Goal: Transaction & Acquisition: Purchase product/service

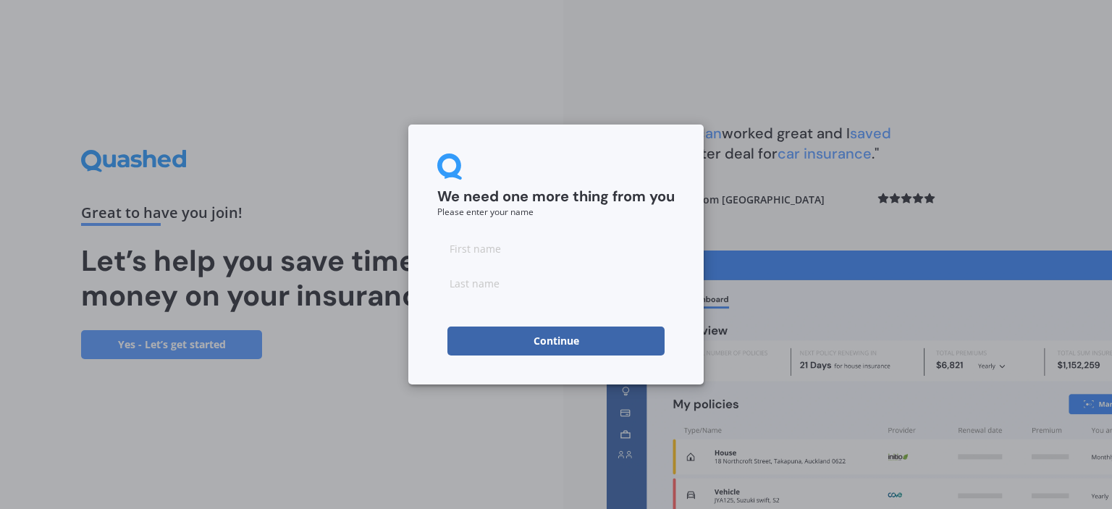
click at [528, 252] on input at bounding box center [556, 248] width 238 height 29
type input "jeffery"
click at [465, 282] on input at bounding box center [556, 283] width 238 height 29
type input "mudgway"
click at [466, 335] on button "Continue" at bounding box center [556, 341] width 217 height 29
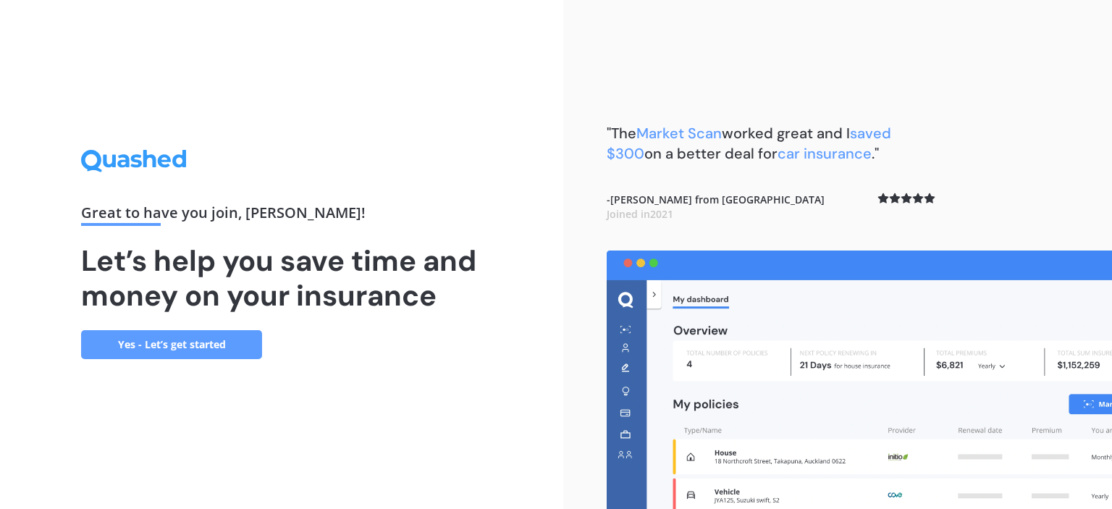
click at [167, 347] on link "Yes - Let’s get started" at bounding box center [171, 344] width 181 height 29
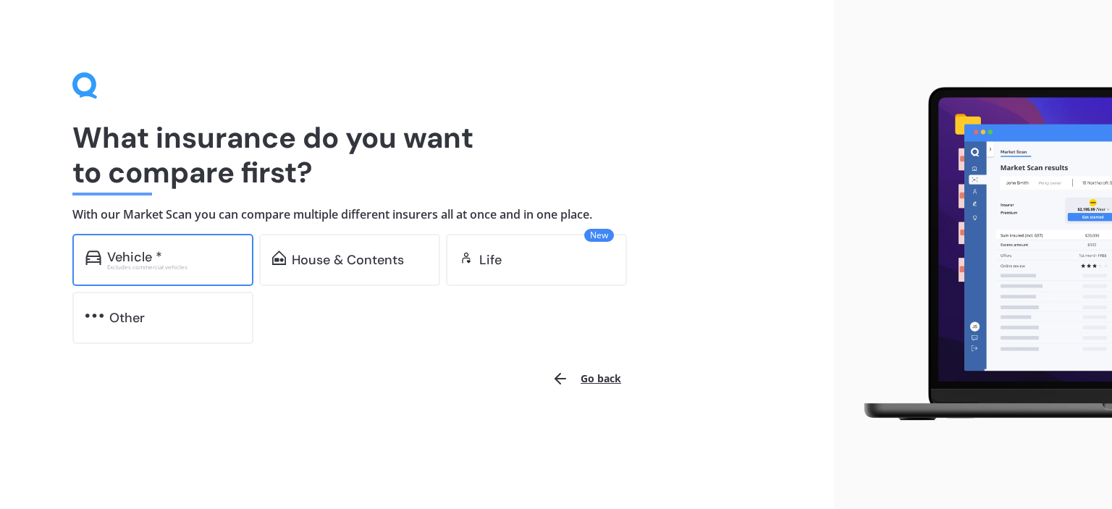
click at [172, 250] on div "Vehicle *" at bounding box center [173, 257] width 133 height 14
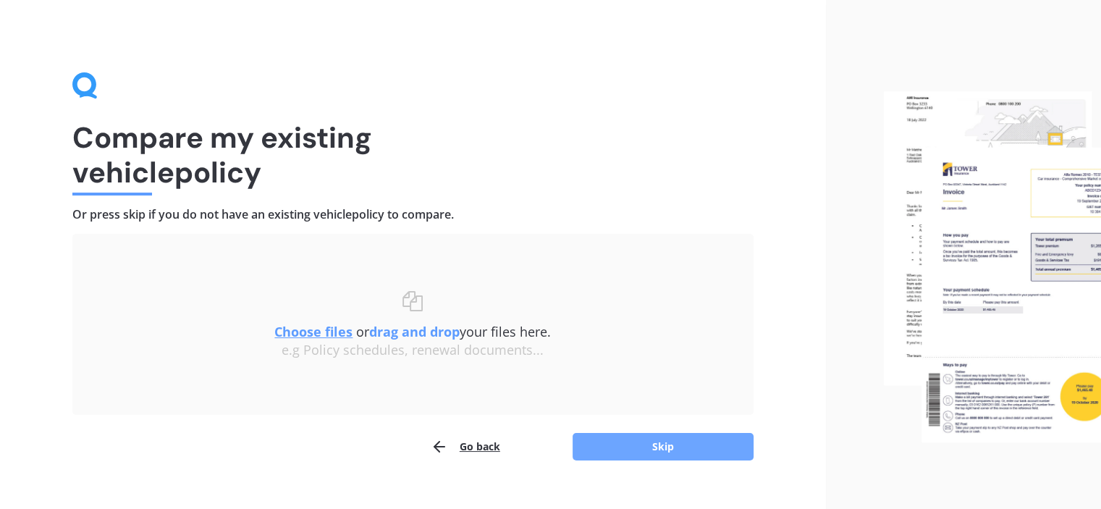
click at [651, 443] on button "Skip" at bounding box center [663, 447] width 181 height 28
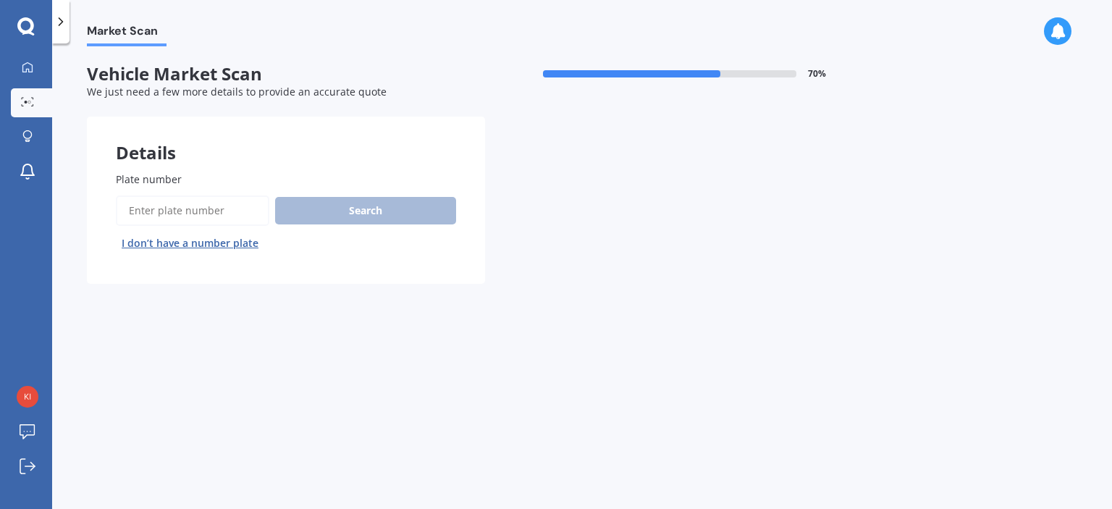
click at [156, 206] on input "Plate number" at bounding box center [193, 211] width 154 height 30
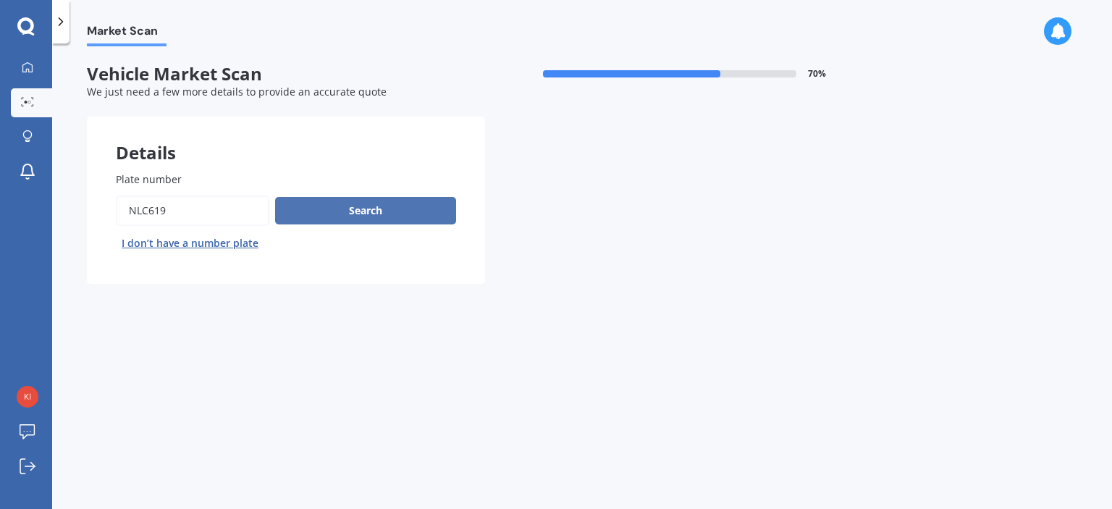
type input "nlc619"
click at [364, 216] on button "Search" at bounding box center [365, 211] width 181 height 28
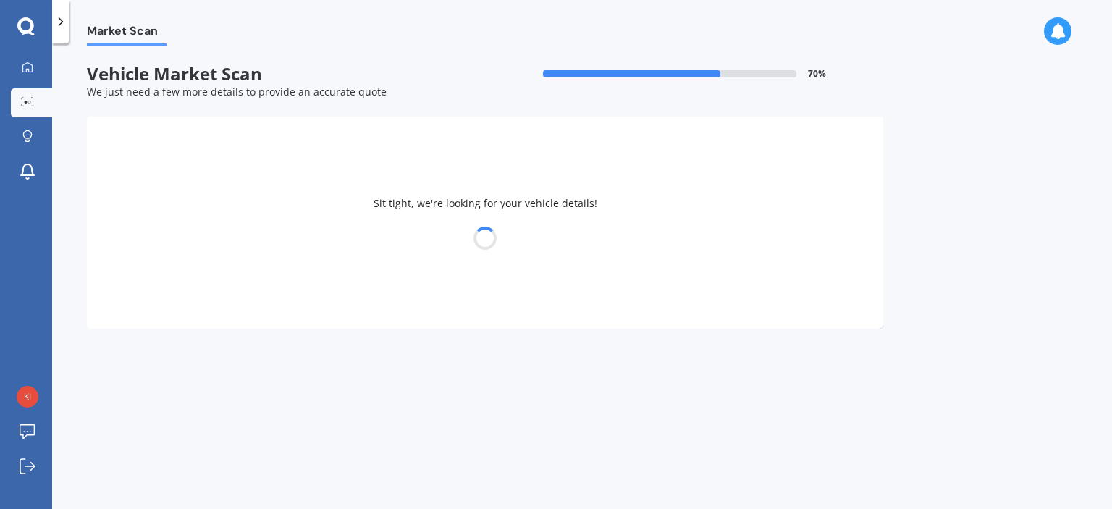
select select "MAZDA"
select select "ATENZA"
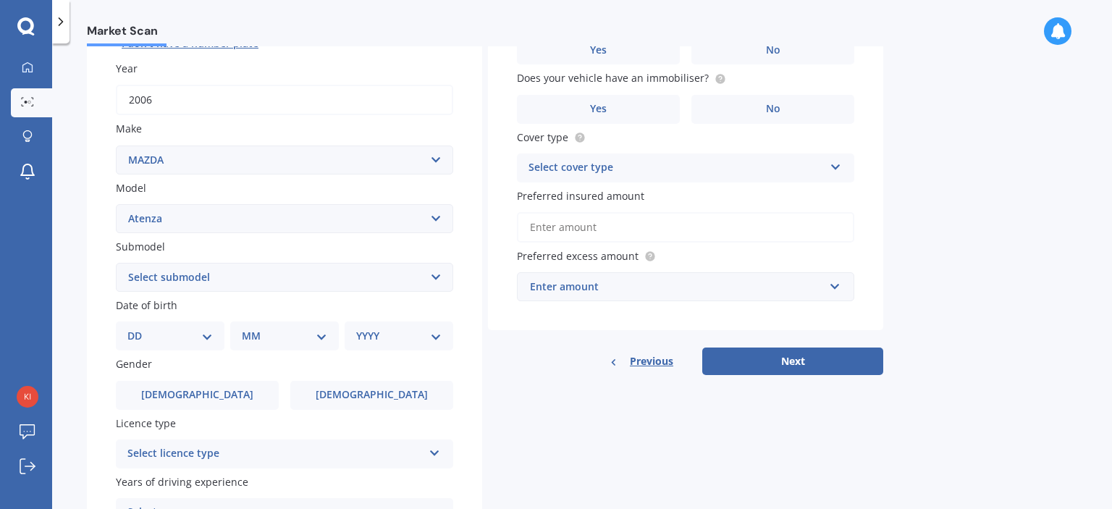
scroll to position [217, 0]
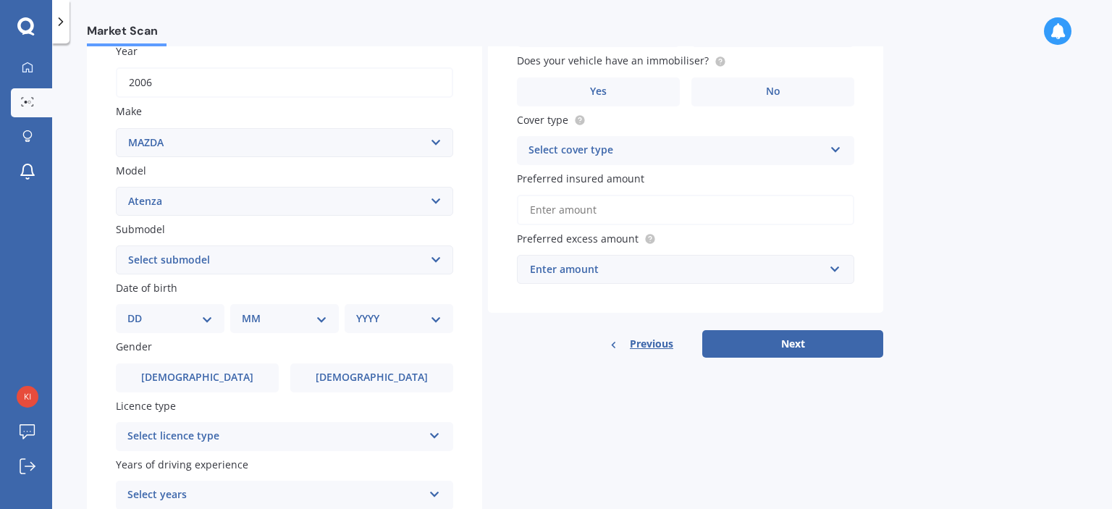
click at [206, 317] on select "DD 01 02 03 04 05 06 07 08 09 10 11 12 13 14 15 16 17 18 19 20 21 22 23 24 25 2…" at bounding box center [169, 319] width 85 height 16
select select "06"
click at [139, 311] on select "DD 01 02 03 04 05 06 07 08 09 10 11 12 13 14 15 16 17 18 19 20 21 22 23 24 25 2…" at bounding box center [169, 319] width 85 height 16
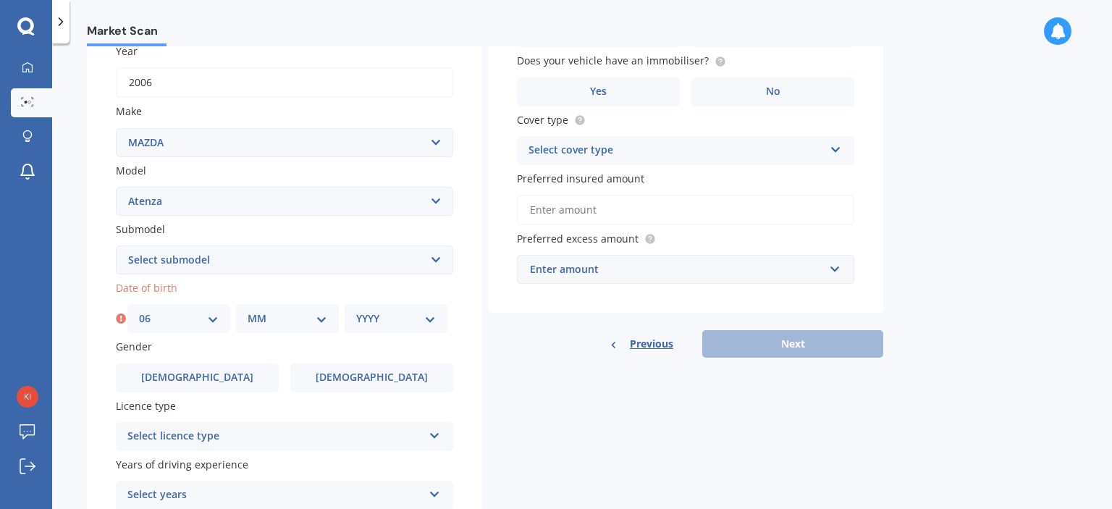
click at [268, 316] on select "MM 01 02 03 04 05 06 07 08 09 10 11 12" at bounding box center [288, 319] width 80 height 16
select select "06"
click at [248, 311] on select "MM 01 02 03 04 05 06 07 08 09 10 11 12" at bounding box center [288, 319] width 80 height 16
click at [403, 323] on select "YYYY 2025 2024 2023 2022 2021 2020 2019 2018 2017 2016 2015 2014 2013 2012 2011…" at bounding box center [396, 319] width 80 height 16
select select "1966"
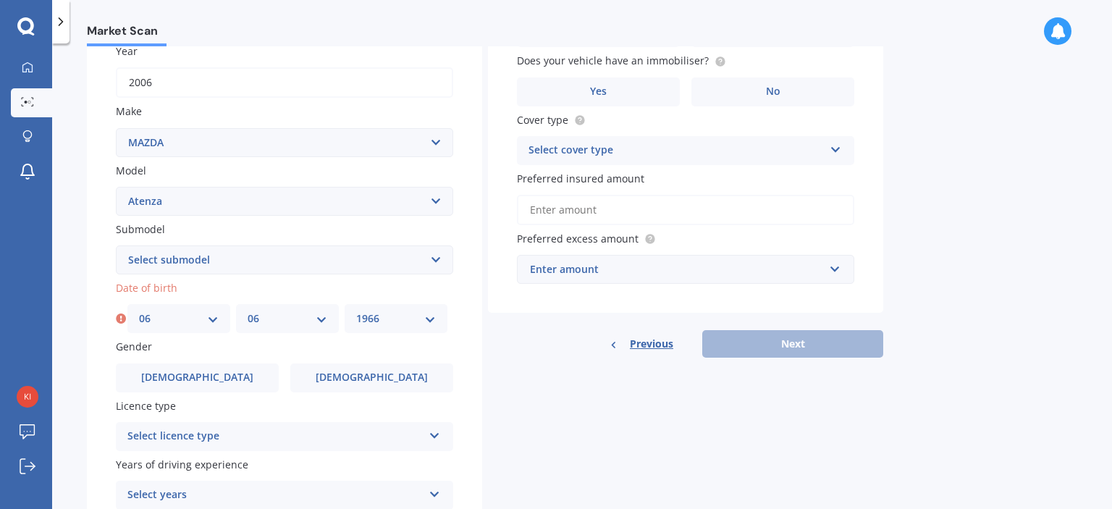
click at [356, 311] on select "YYYY 2025 2024 2023 2022 2021 2020 2019 2018 2017 2016 2015 2014 2013 2012 2011…" at bounding box center [396, 319] width 80 height 16
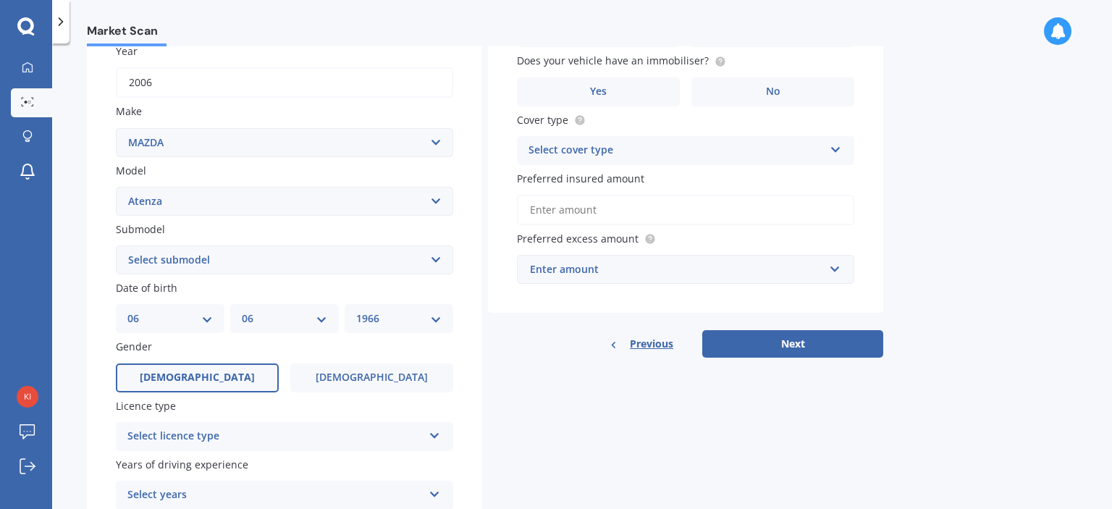
click at [226, 382] on label "Male" at bounding box center [197, 378] width 163 height 29
click at [0, 0] on input "Male" at bounding box center [0, 0] width 0 height 0
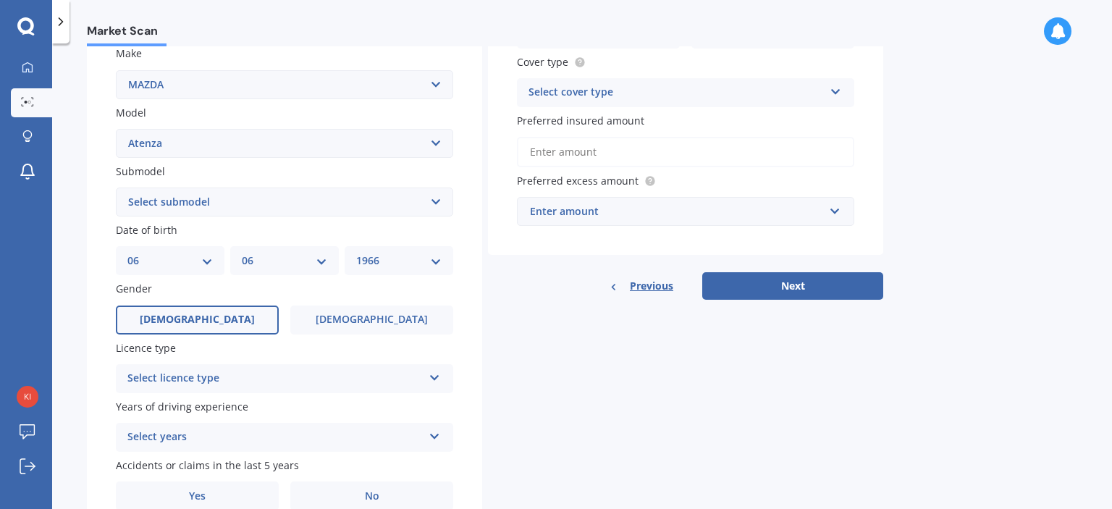
scroll to position [290, 0]
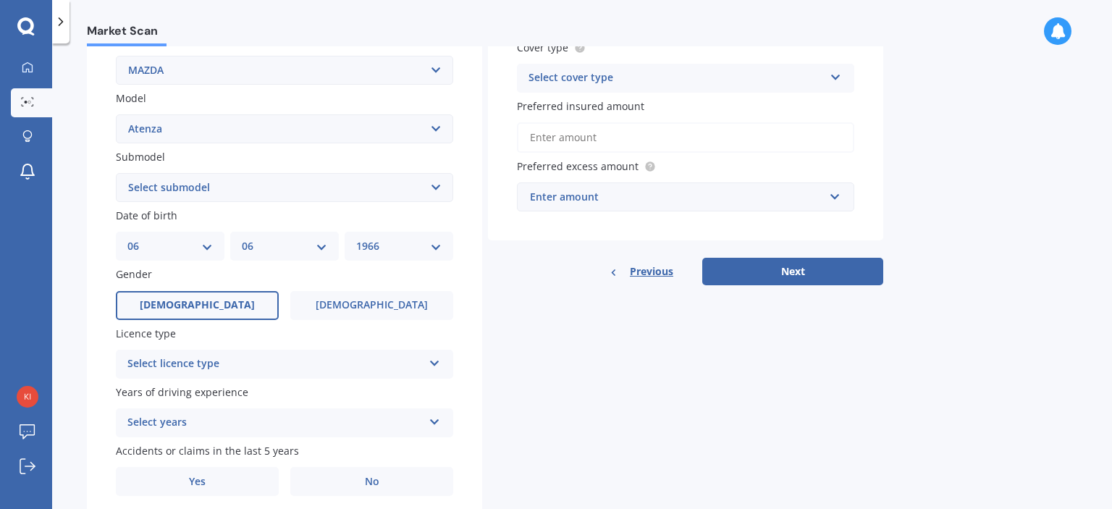
click at [435, 361] on icon at bounding box center [435, 361] width 12 height 10
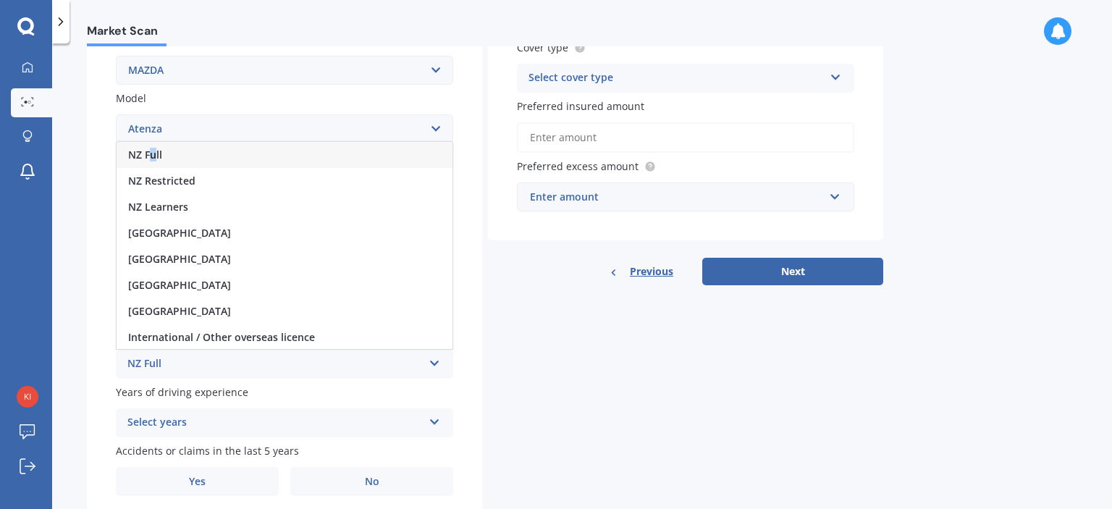
click at [154, 151] on span "NZ Full" at bounding box center [145, 155] width 34 height 14
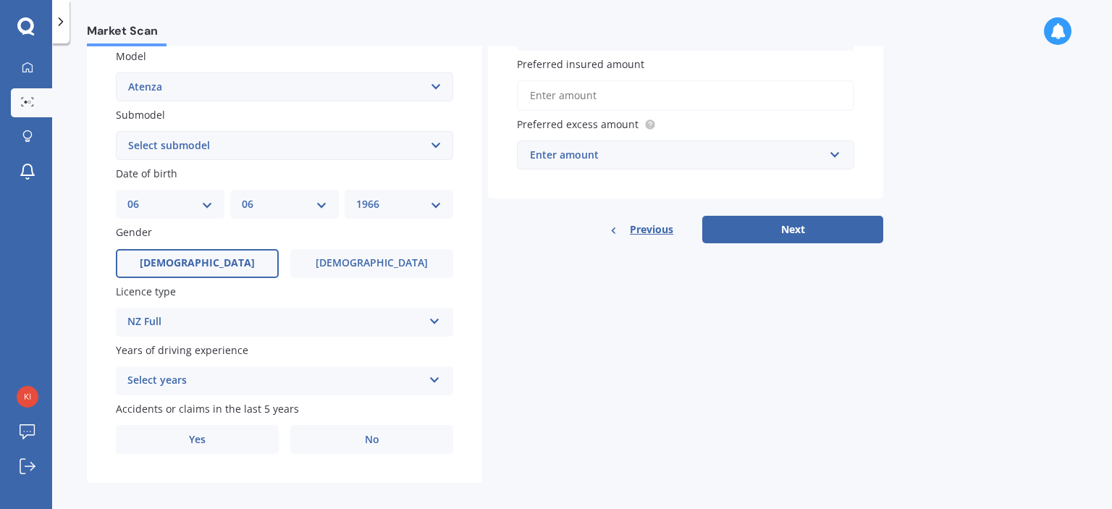
scroll to position [343, 0]
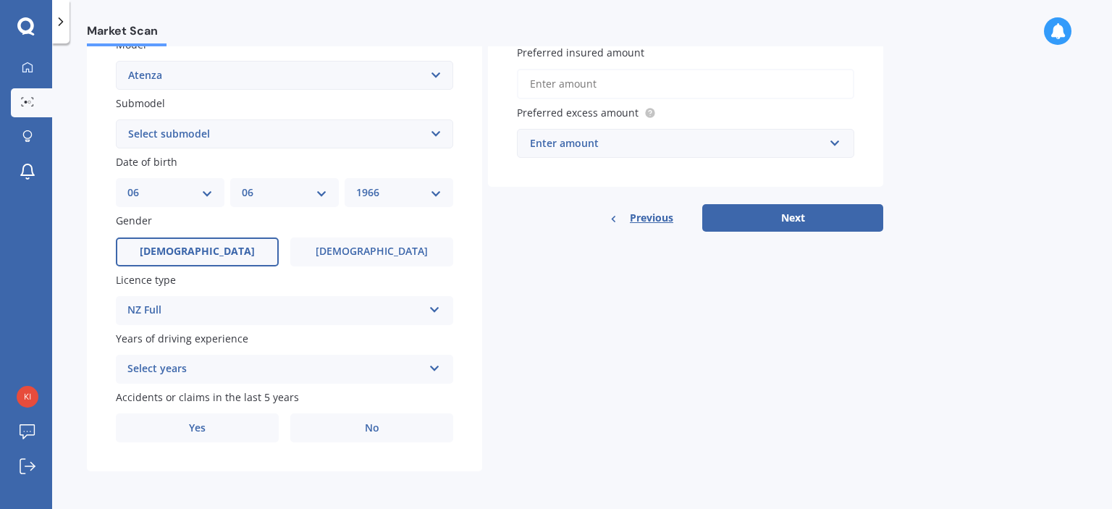
click at [197, 373] on div "Select years" at bounding box center [274, 369] width 295 height 17
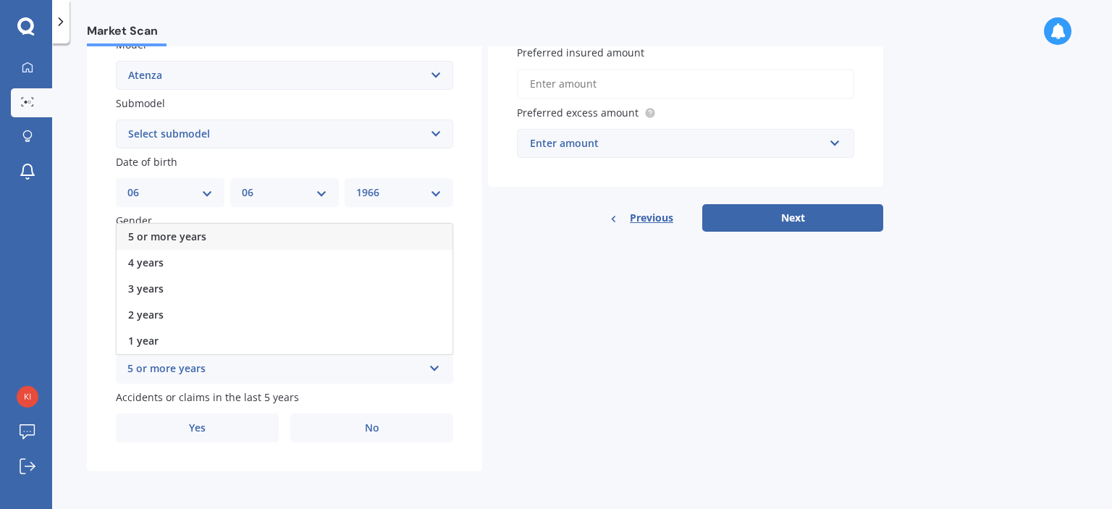
click at [182, 231] on span "5 or more years" at bounding box center [167, 237] width 78 height 14
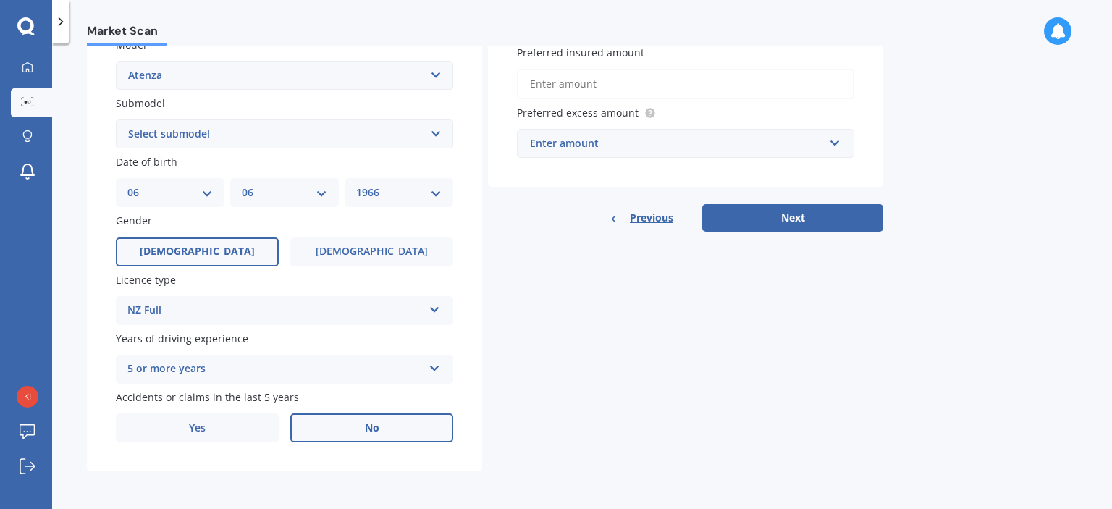
click at [331, 429] on label "No" at bounding box center [371, 428] width 163 height 29
click at [0, 0] on input "No" at bounding box center [0, 0] width 0 height 0
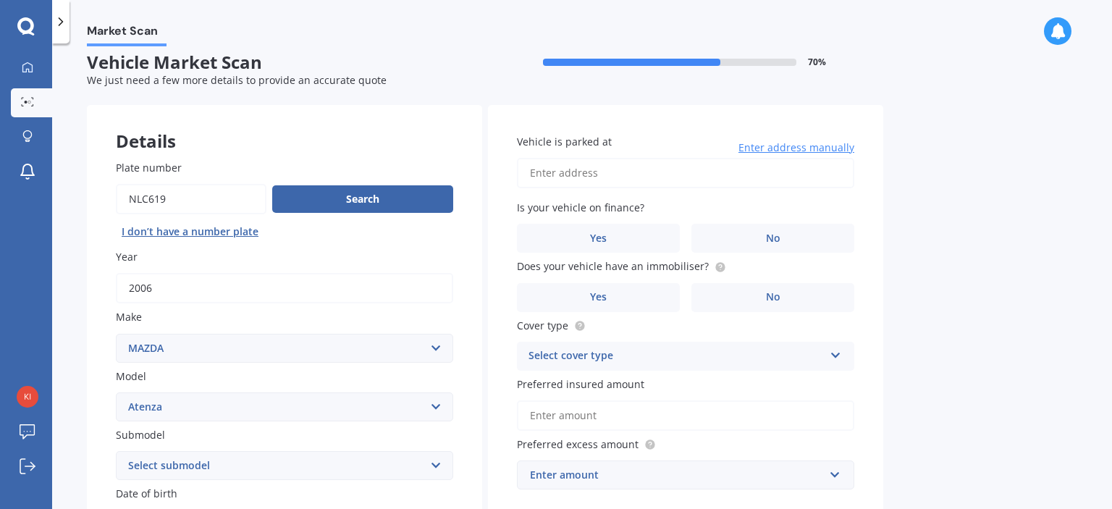
scroll to position [0, 0]
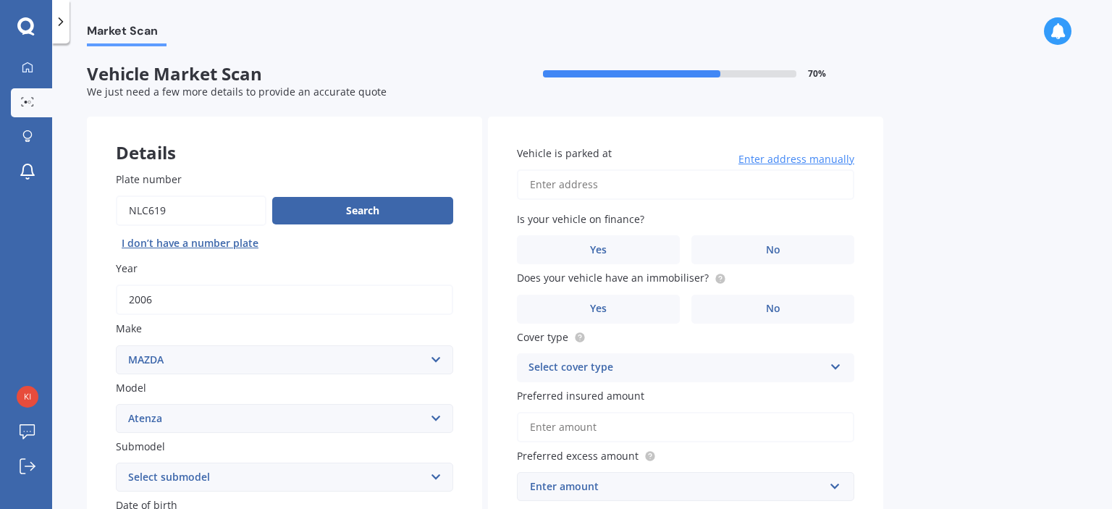
click at [550, 180] on input "Vehicle is parked at" at bounding box center [685, 184] width 337 height 30
type input "22 Livingstone Drive, Papamoa Beach, Tauranga 3118"
click at [819, 253] on label "No" at bounding box center [773, 249] width 163 height 29
click at [0, 0] on input "No" at bounding box center [0, 0] width 0 height 0
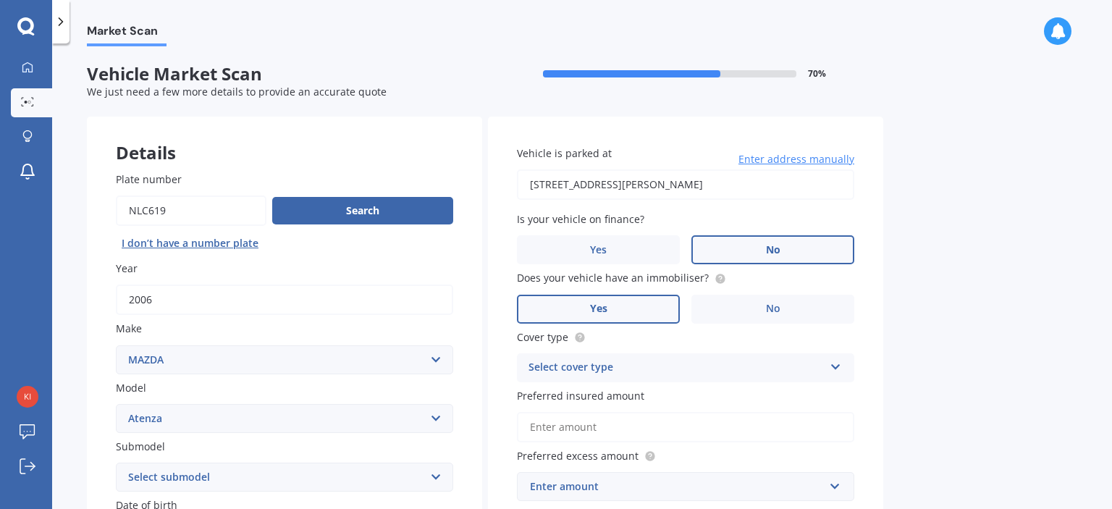
click at [637, 309] on label "Yes" at bounding box center [598, 309] width 163 height 29
click at [0, 0] on input "Yes" at bounding box center [0, 0] width 0 height 0
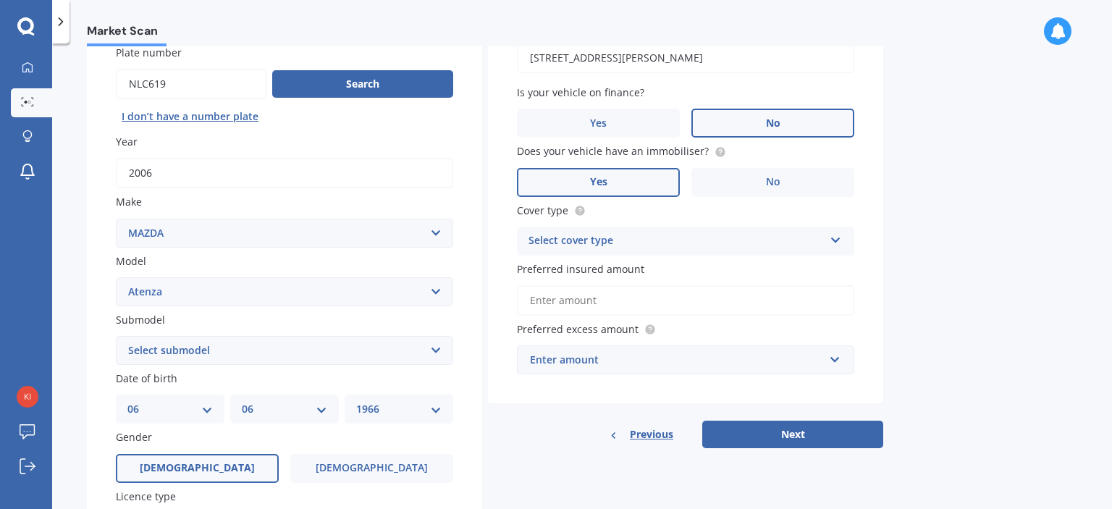
scroll to position [145, 0]
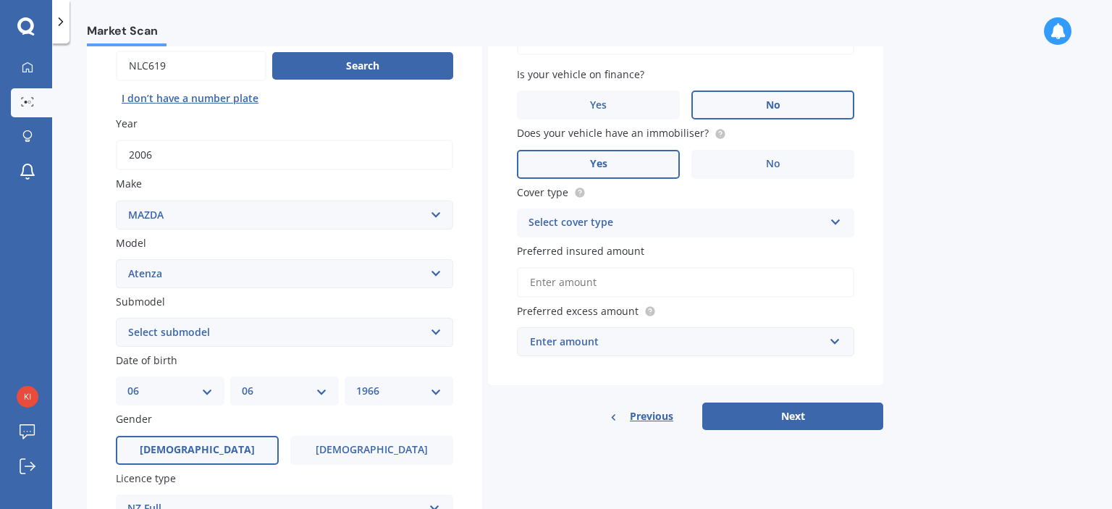
click at [841, 224] on div "Select cover type Comprehensive Third Party, Fire & Theft Third Party" at bounding box center [685, 223] width 337 height 29
click at [603, 257] on span "Comprehensive" at bounding box center [567, 251] width 77 height 14
click at [640, 286] on input "Preferred insured amount" at bounding box center [685, 282] width 337 height 30
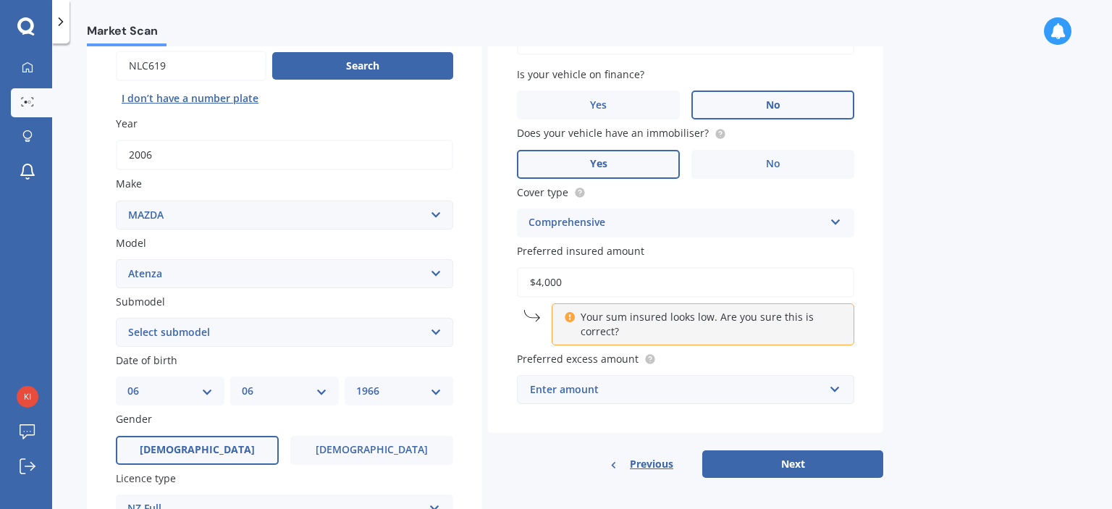
click at [541, 284] on input "$4,000" at bounding box center [685, 282] width 337 height 30
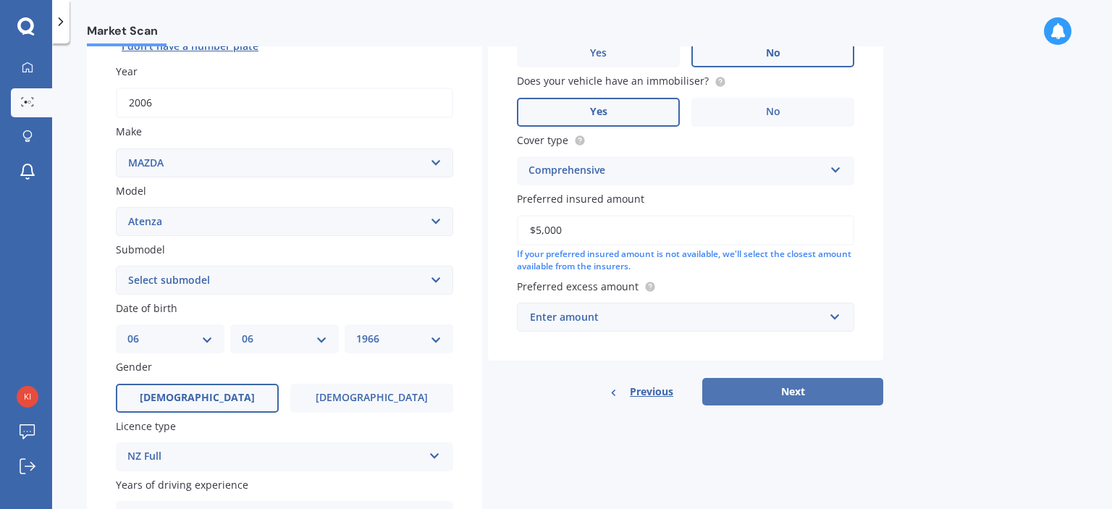
scroll to position [217, 0]
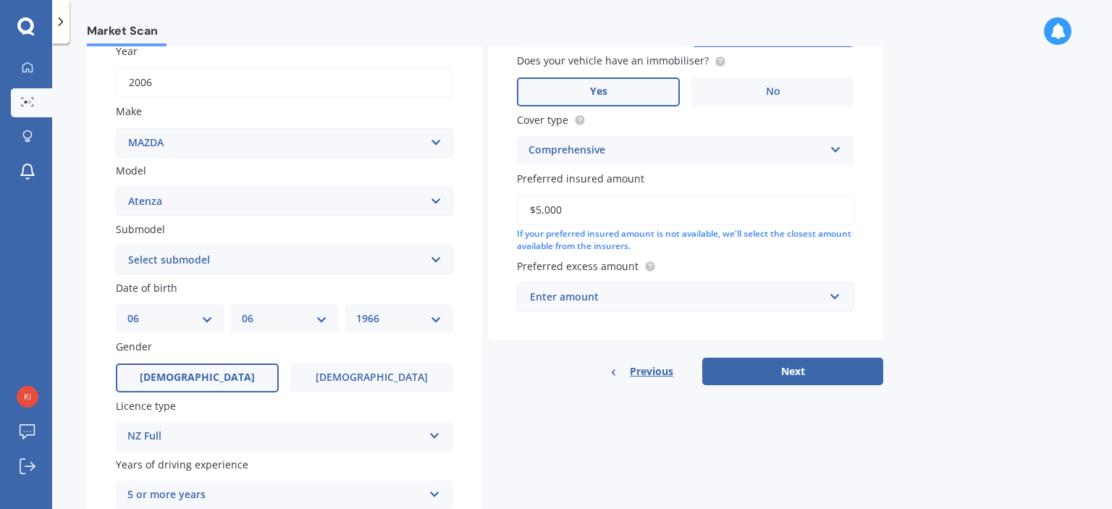
type input "$5,000"
click at [834, 298] on input "text" at bounding box center [681, 297] width 324 height 28
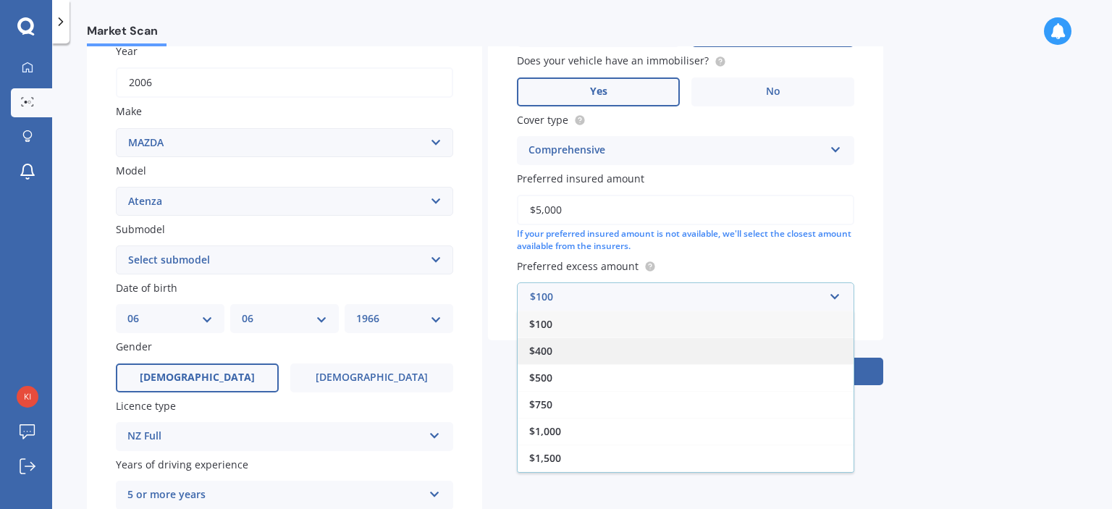
click at [550, 351] on span "$400" at bounding box center [540, 351] width 23 height 14
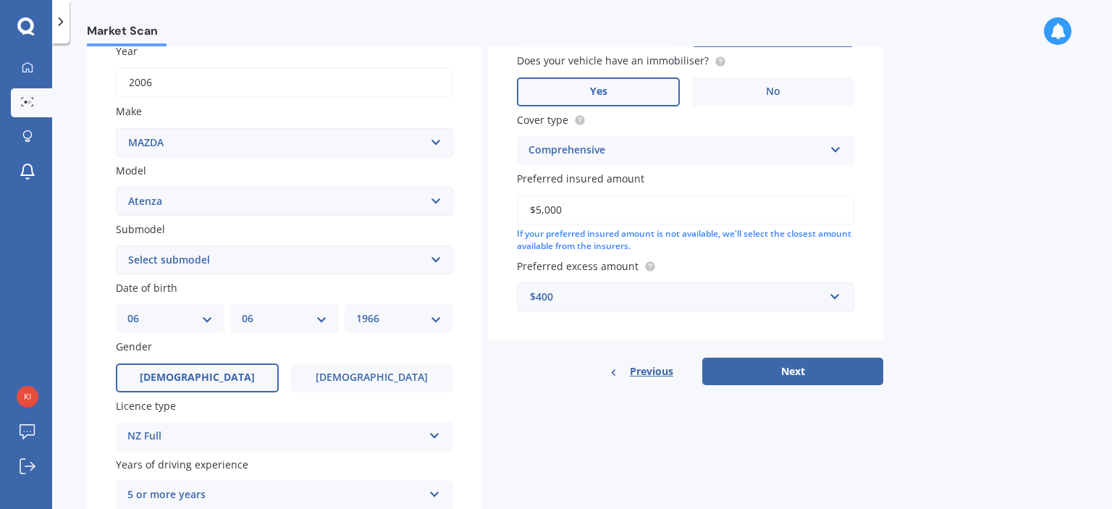
click at [770, 364] on button "Next" at bounding box center [792, 372] width 181 height 28
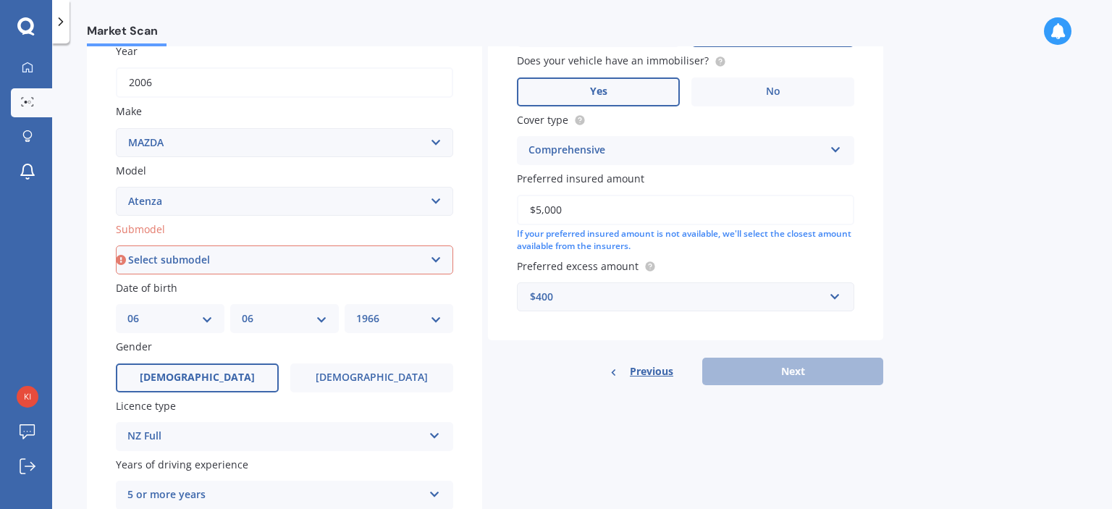
click at [222, 266] on select "Select submodel (All other) Diesel Diesel Turbo Hatchback Sedan Turbo Wagon" at bounding box center [284, 259] width 337 height 29
select select "WAGON"
click at [116, 245] on select "Select submodel (All other) Diesel Diesel Turbo Hatchback Sedan Turbo Wagon" at bounding box center [284, 259] width 337 height 29
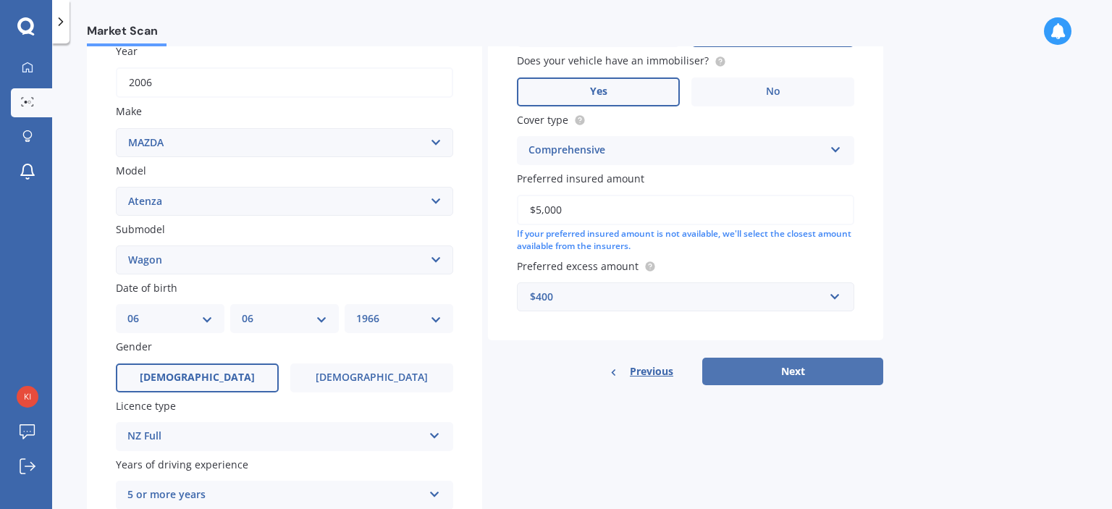
click at [799, 377] on button "Next" at bounding box center [792, 372] width 181 height 28
select select "06"
select select "1966"
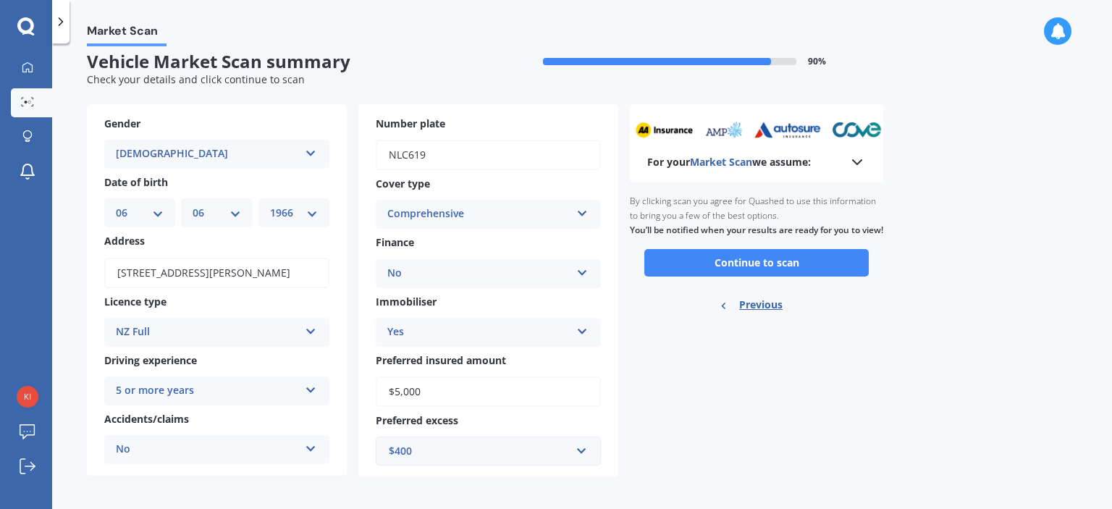
scroll to position [17, 0]
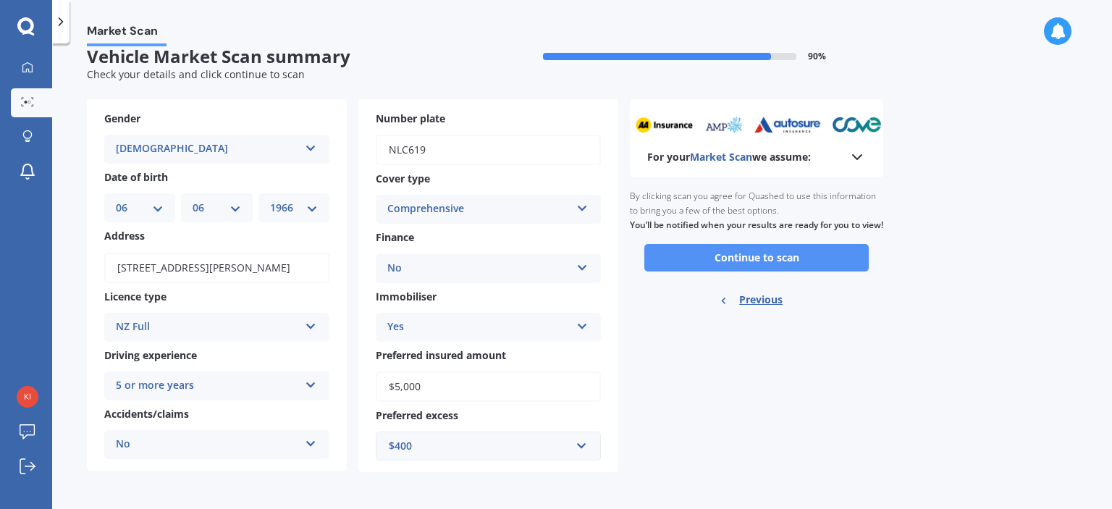
click at [759, 272] on button "Continue to scan" at bounding box center [757, 258] width 224 height 28
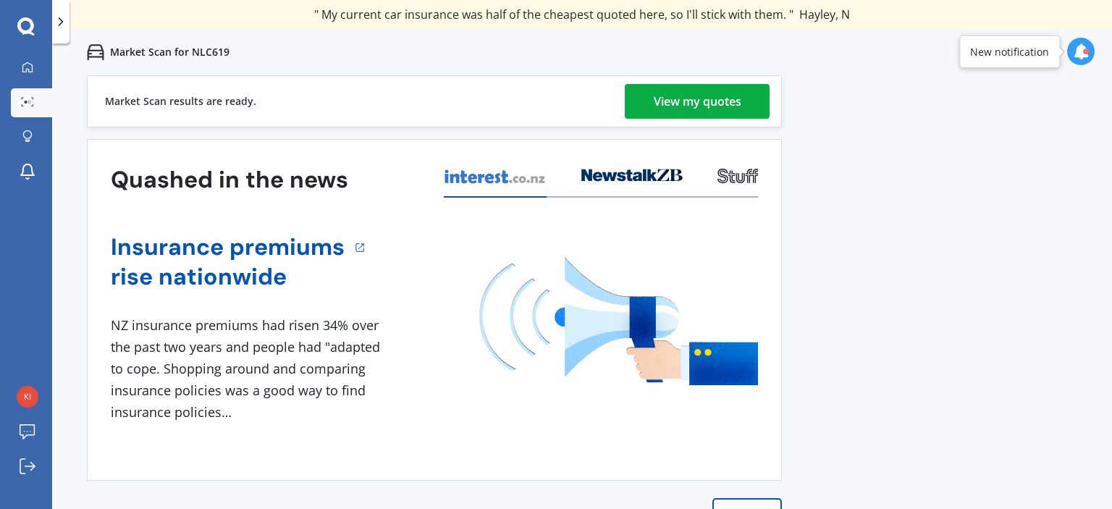
click at [736, 101] on div "View my quotes" at bounding box center [698, 101] width 88 height 35
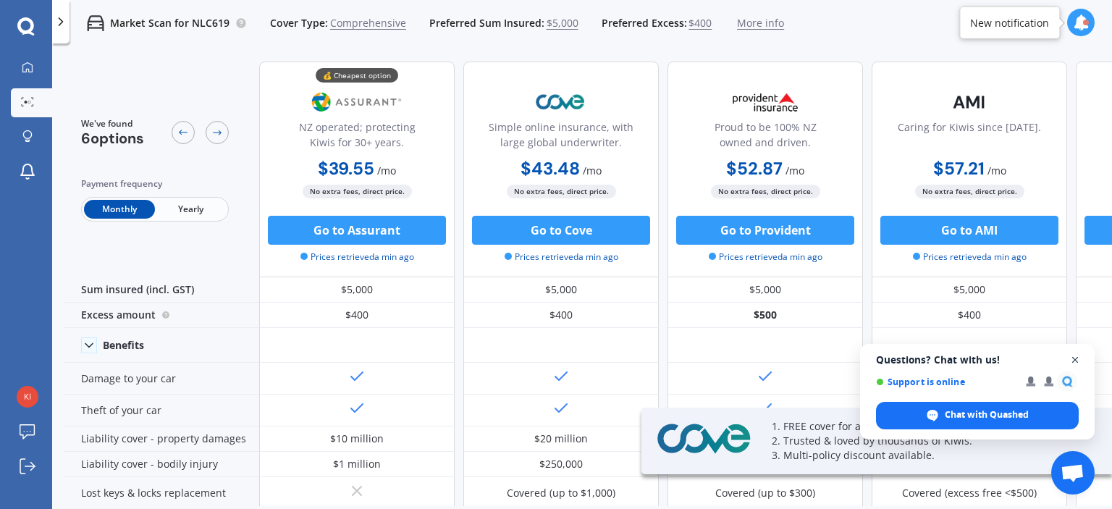
click at [1076, 356] on span "Close chat" at bounding box center [1076, 360] width 18 height 18
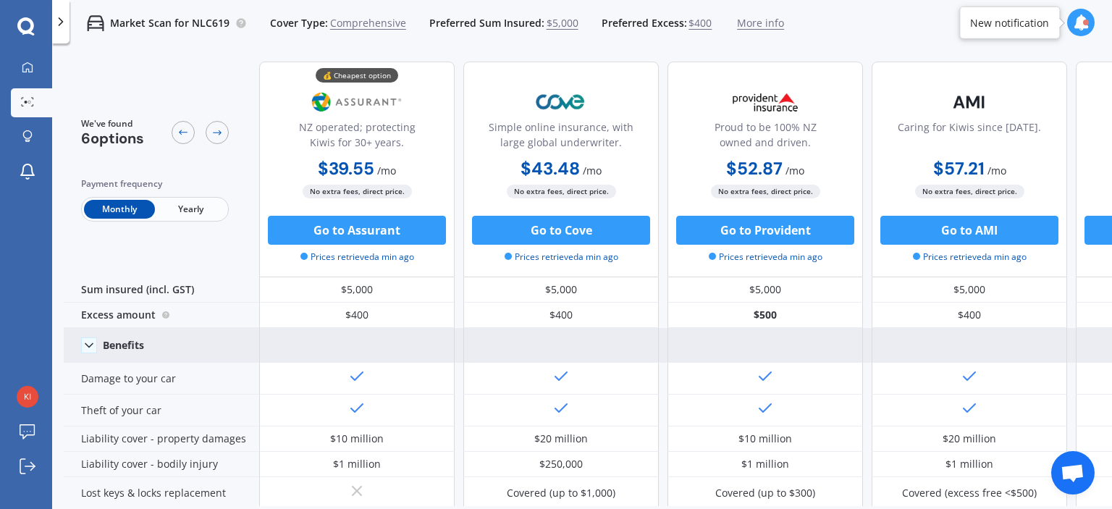
click at [88, 347] on icon at bounding box center [89, 345] width 14 height 14
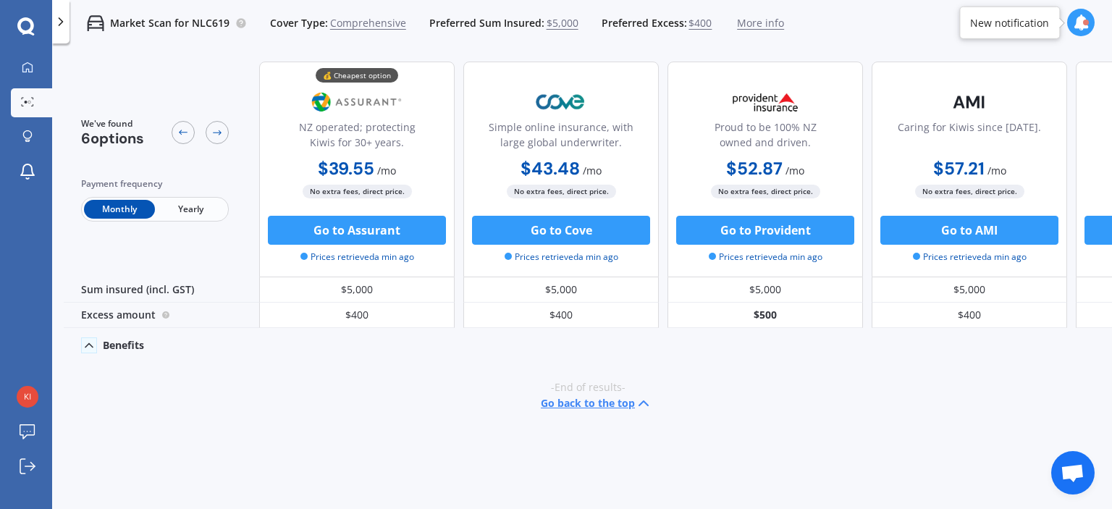
click at [83, 344] on icon at bounding box center [89, 345] width 14 height 14
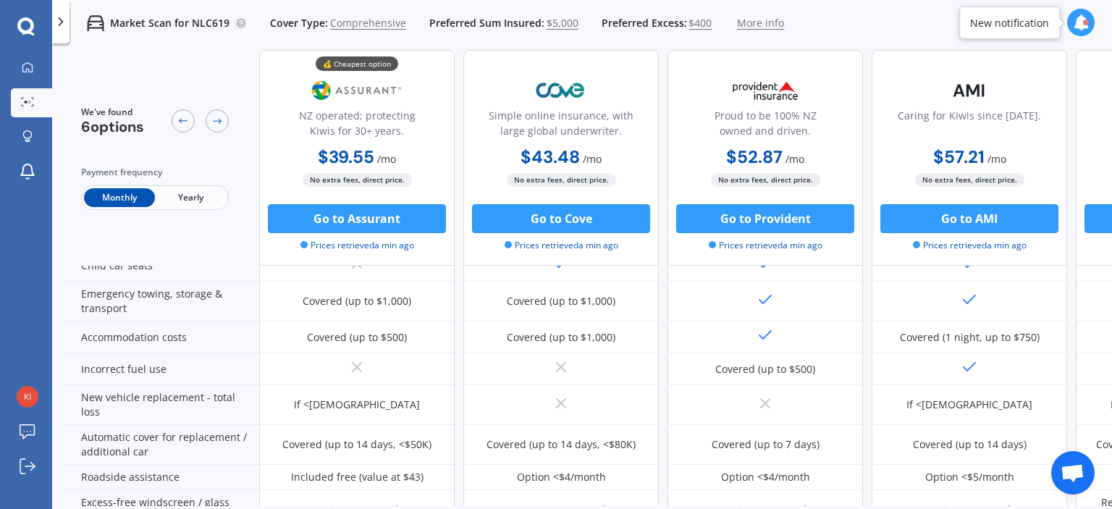
scroll to position [276, 0]
